Goal: Find specific page/section: Find specific page/section

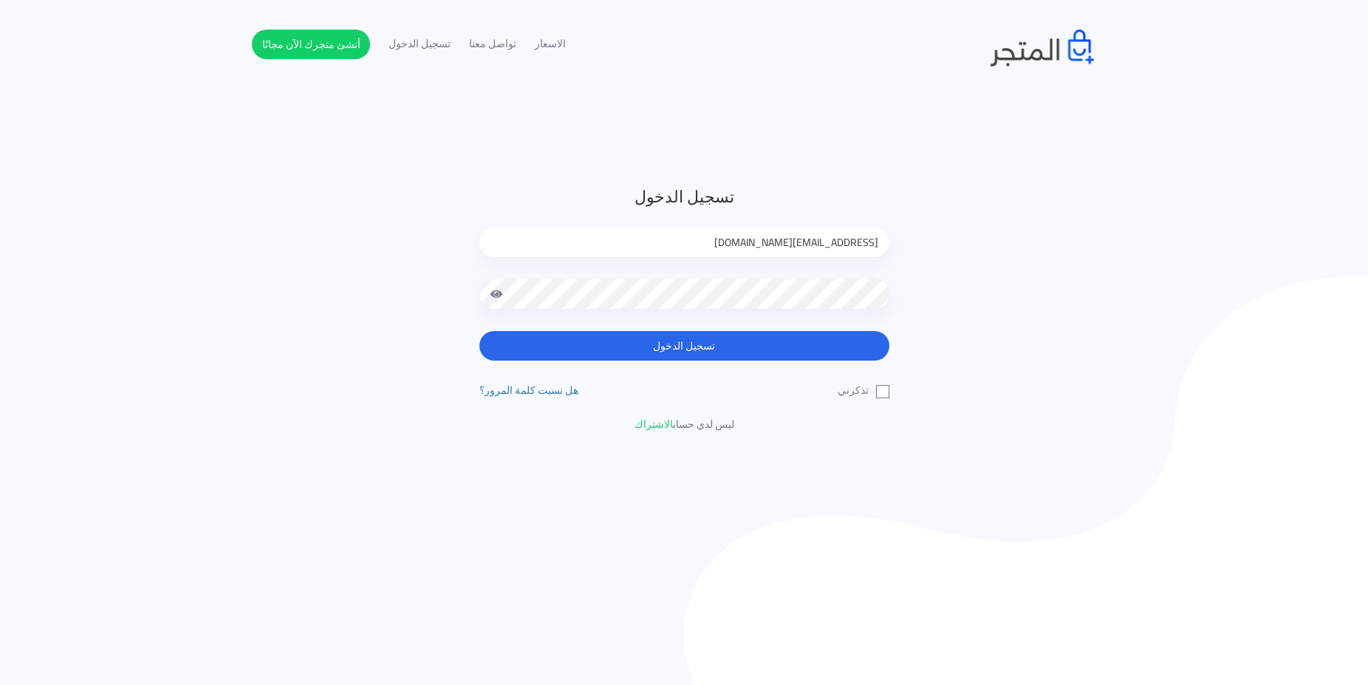
click at [802, 331] on button "تسجيل الدخول" at bounding box center [684, 346] width 410 height 30
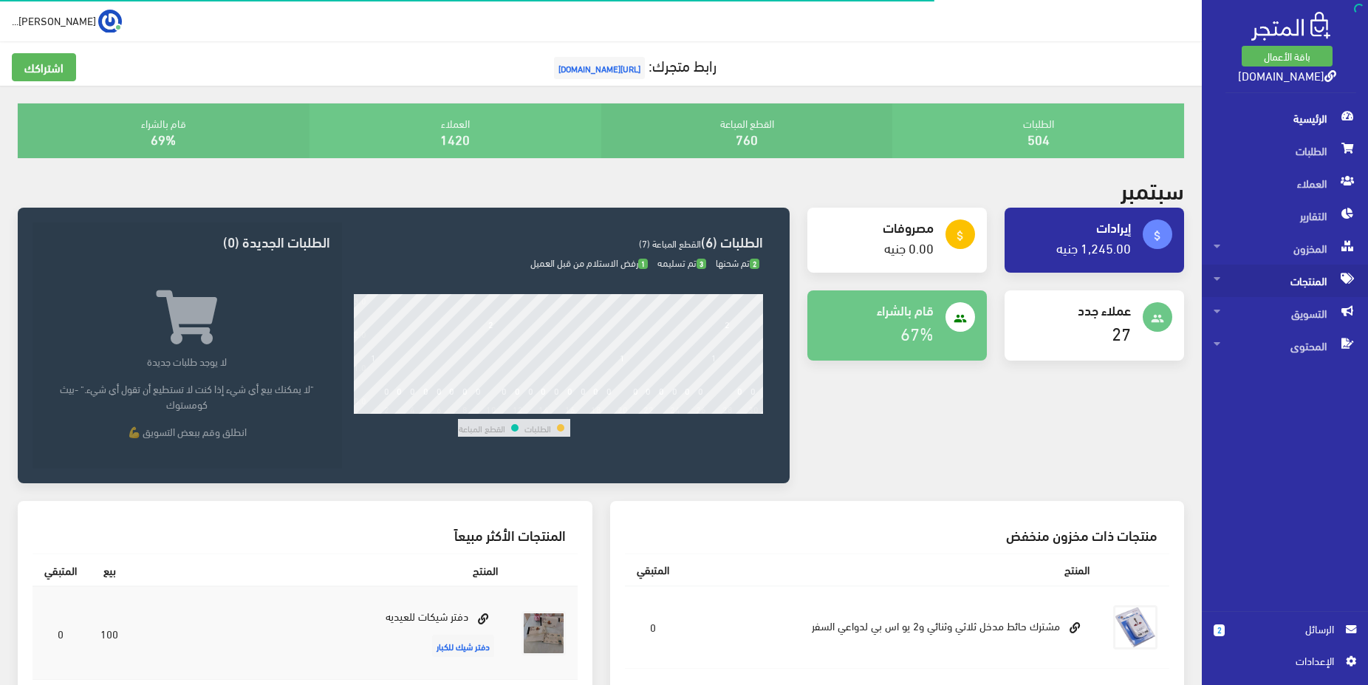
click at [1312, 278] on span "المنتجات" at bounding box center [1285, 280] width 143 height 32
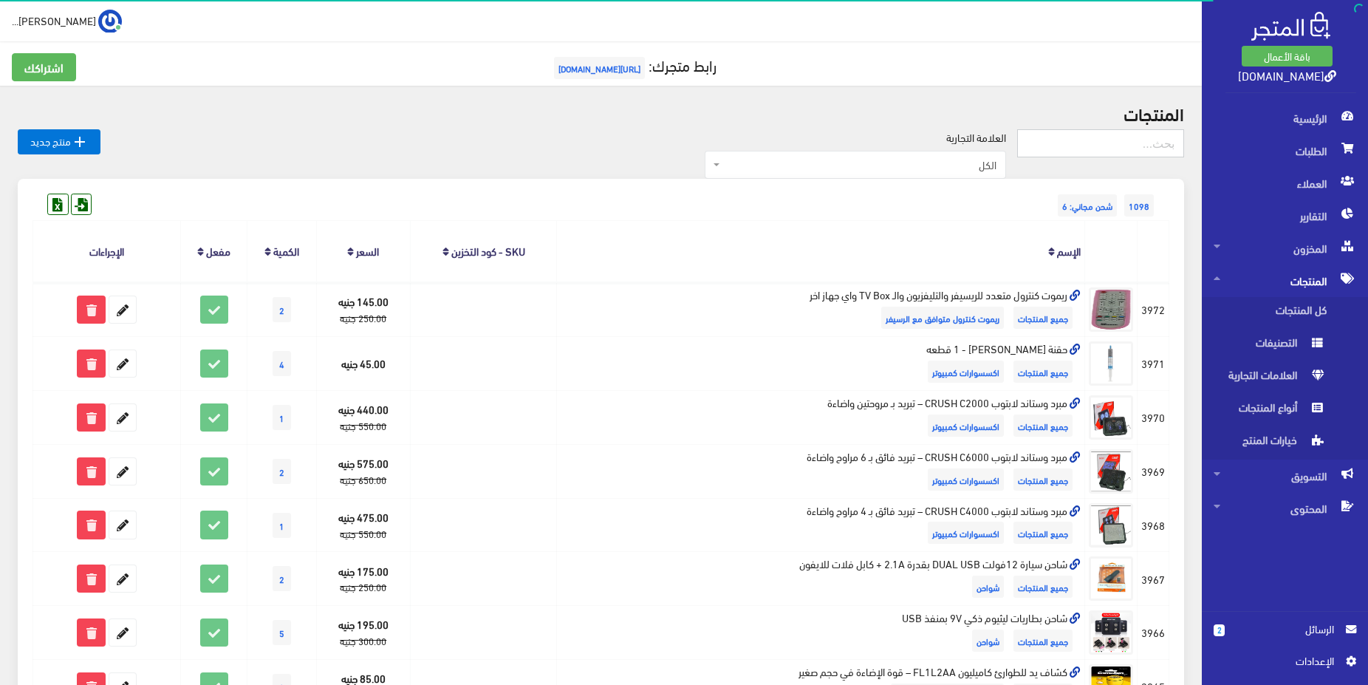
click at [1095, 151] on input "text" at bounding box center [1100, 143] width 167 height 28
type input "فريش"
